Goal: Check status: Check status

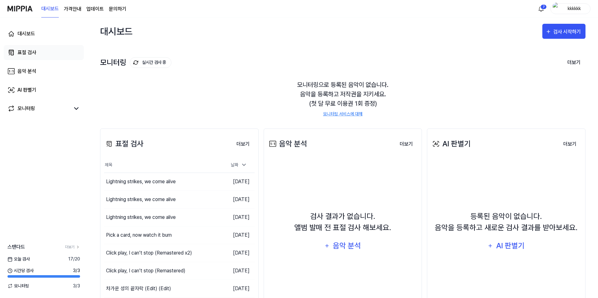
click at [41, 47] on link "표절 검사" at bounding box center [44, 52] width 80 height 15
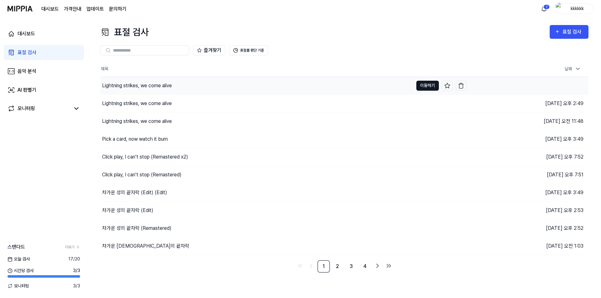
click at [428, 83] on button "이동하기" at bounding box center [427, 86] width 23 height 10
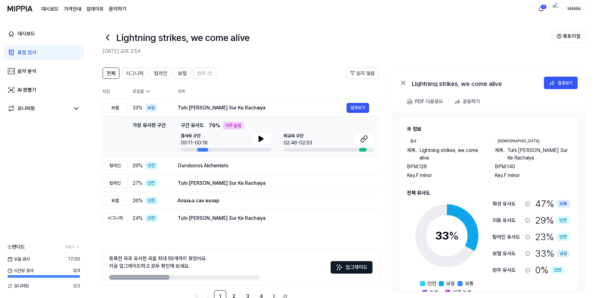
click at [453, 37] on div "Lightning strikes, we come alive" at bounding box center [327, 37] width 449 height 15
